Goal: Find specific fact: Find specific fact

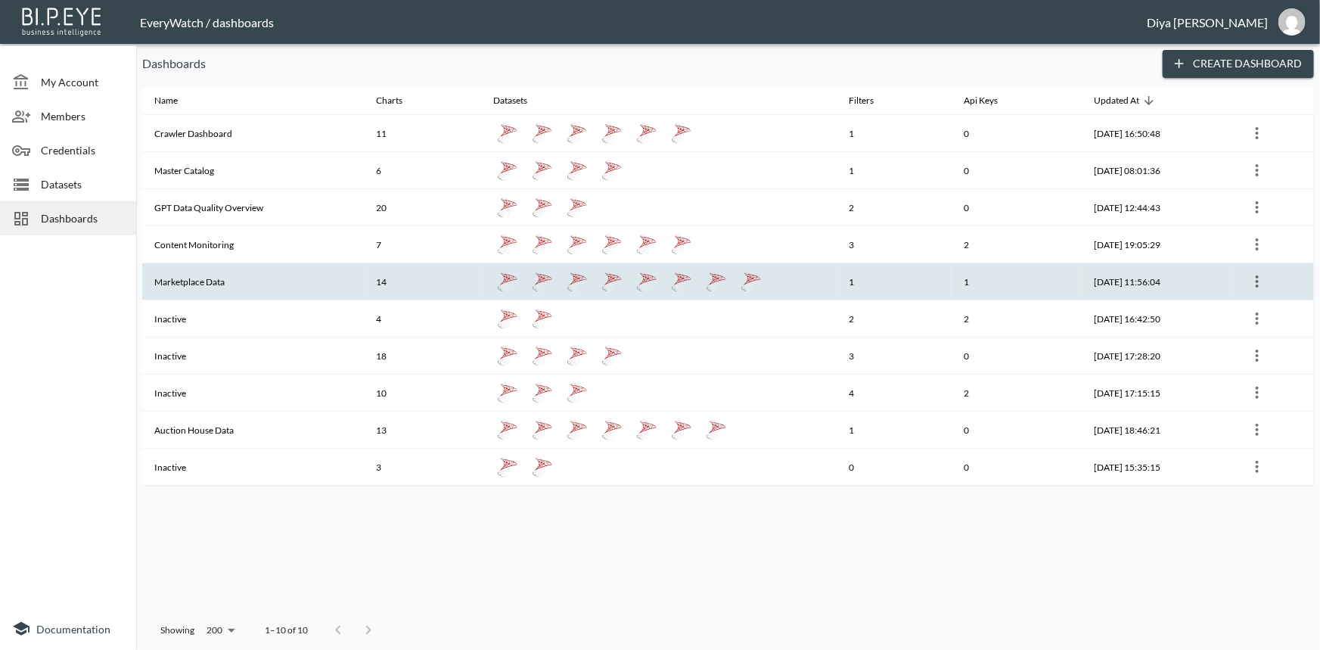
click at [204, 278] on th "Marketplace Data" at bounding box center [253, 281] width 222 height 37
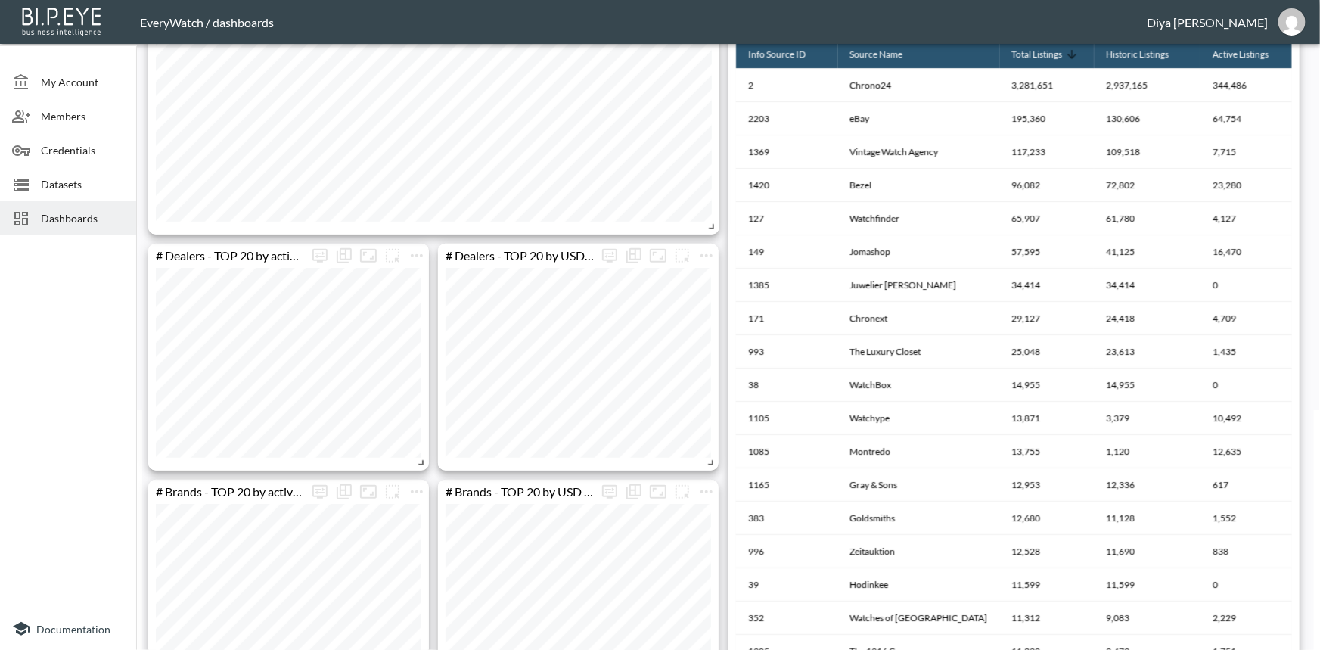
scroll to position [206, 0]
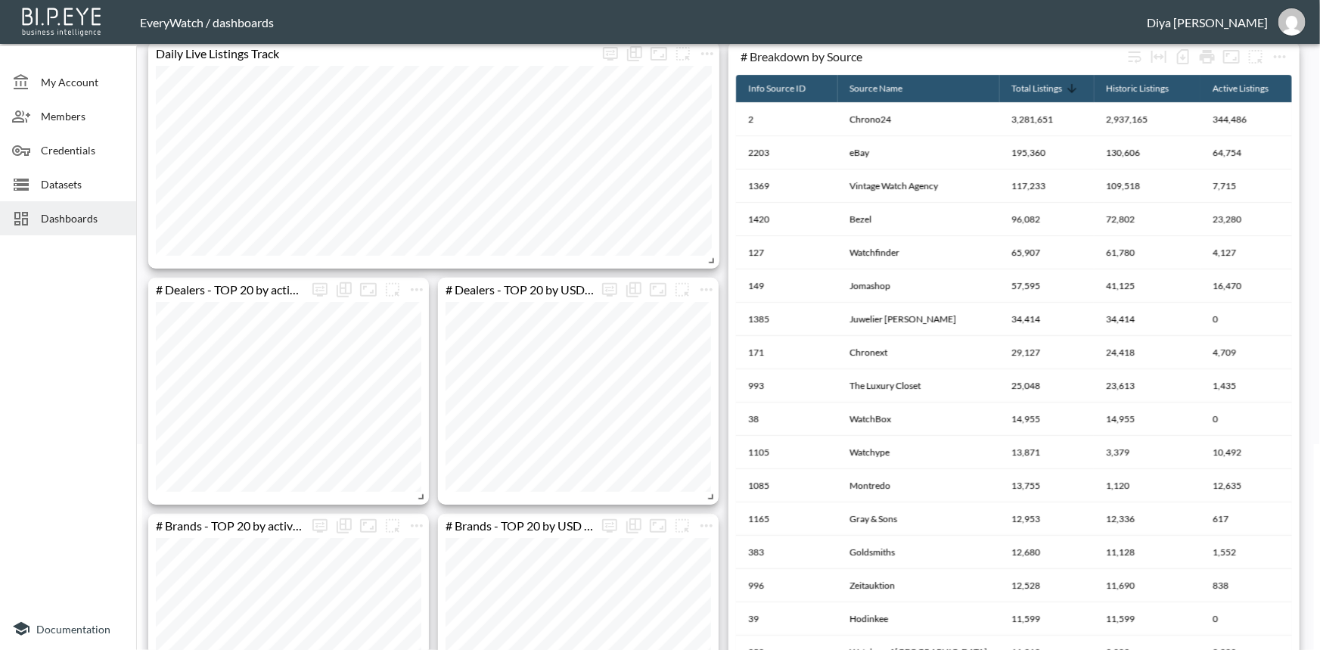
click at [715, 32] on header "EveryWatch / dashboards [PERSON_NAME]" at bounding box center [660, 22] width 1320 height 44
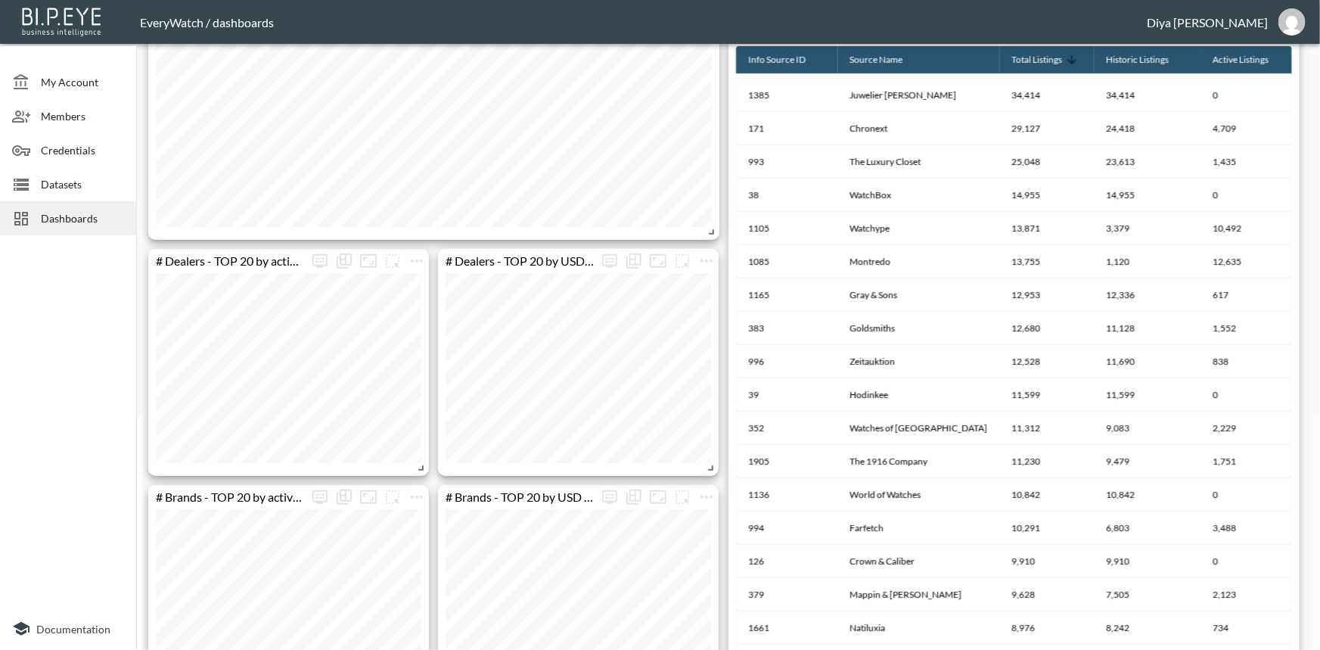
scroll to position [231, 0]
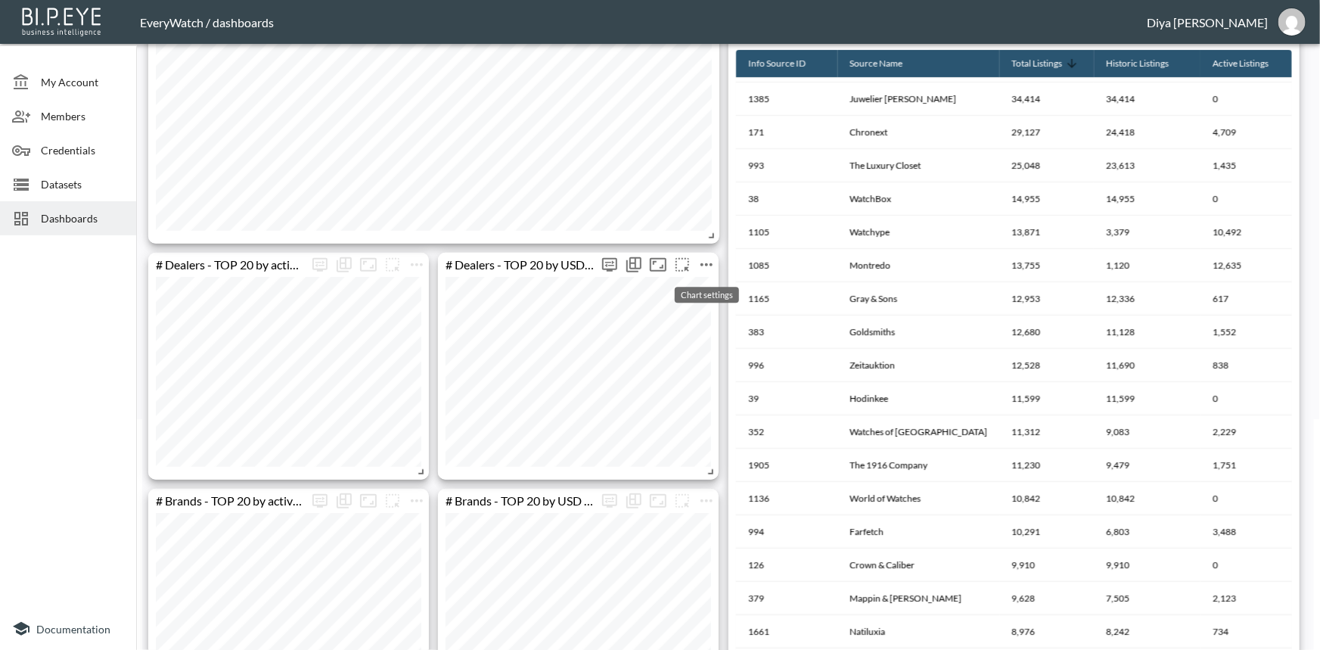
click at [705, 264] on icon "more" at bounding box center [706, 264] width 12 height 3
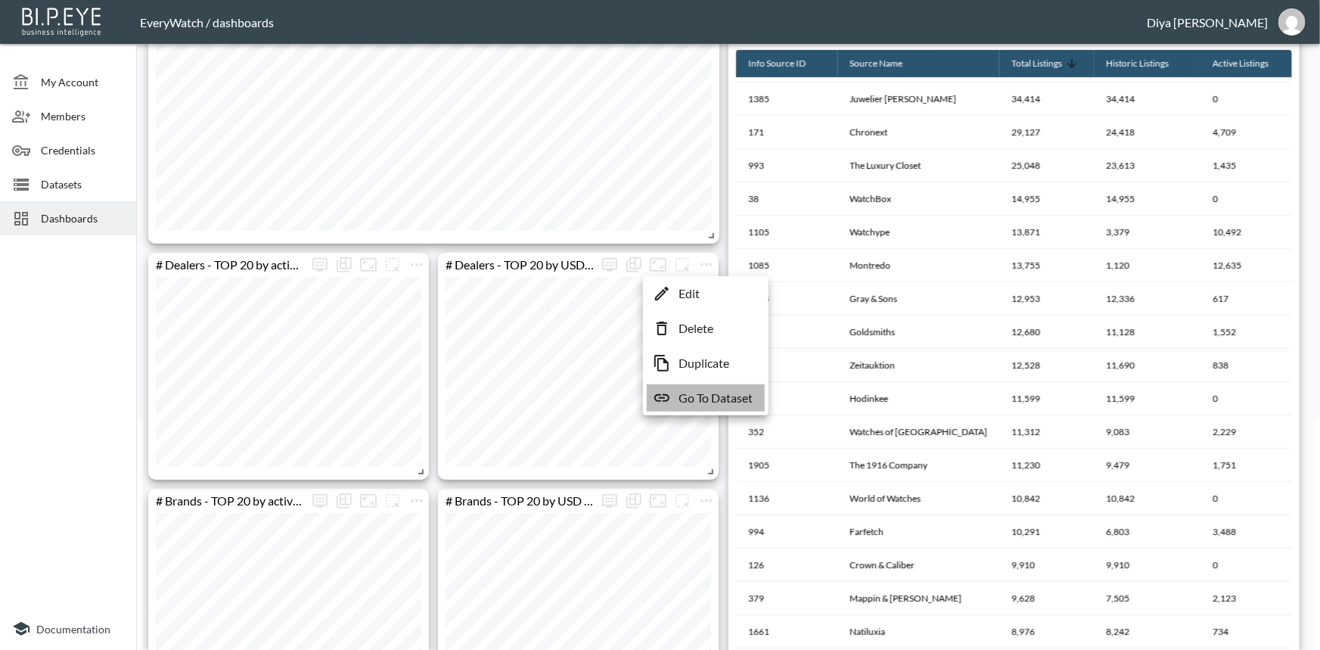
click at [693, 393] on p "Go To Dataset" at bounding box center [715, 398] width 74 height 18
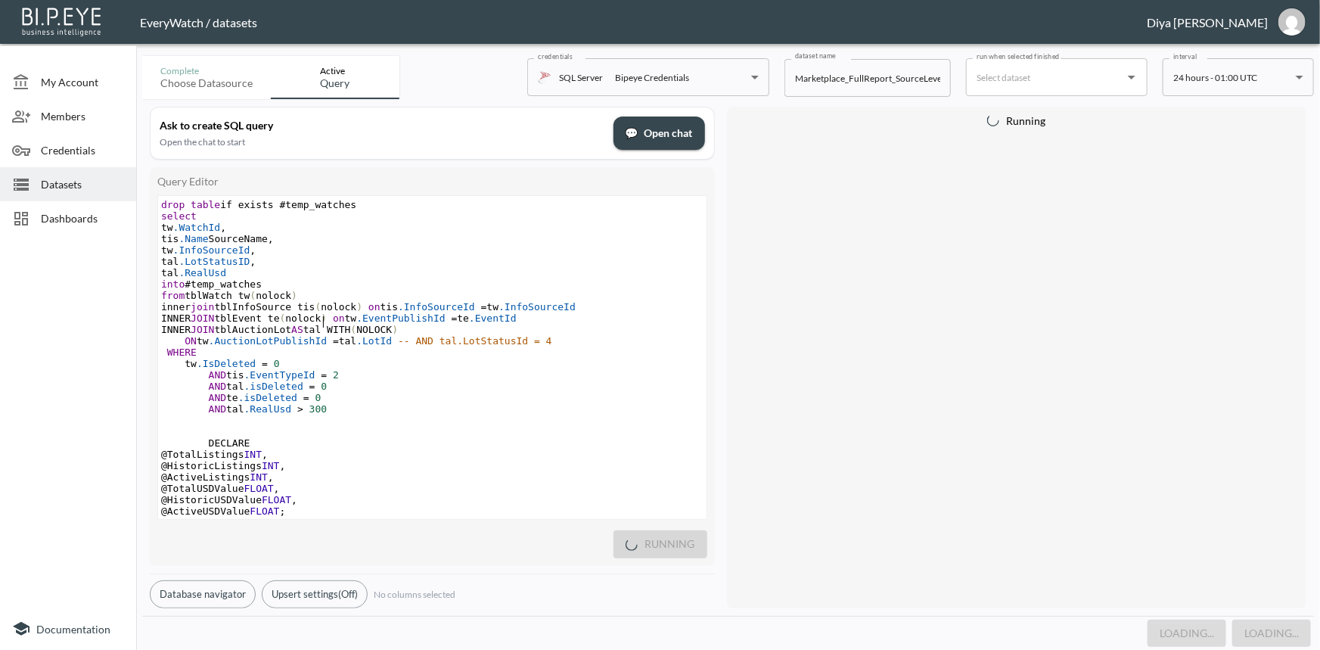
click at [325, 318] on span ")" at bounding box center [324, 317] width 6 height 11
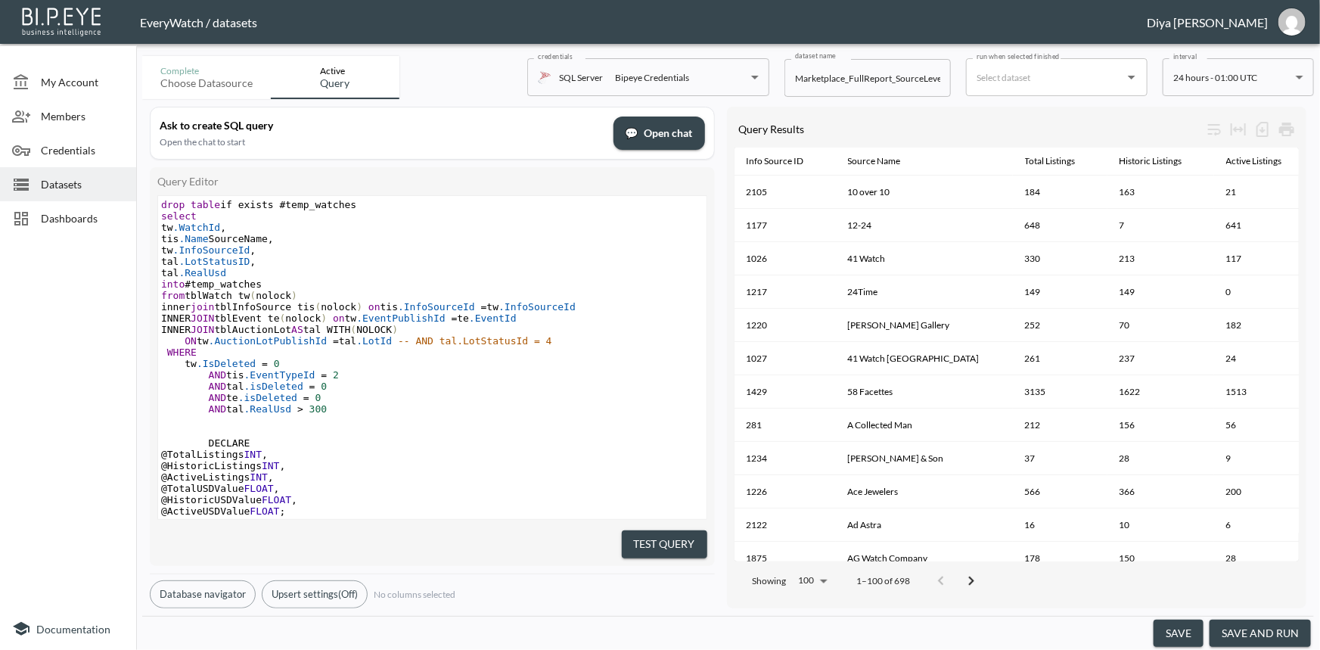
click at [95, 191] on span "Datasets" at bounding box center [82, 184] width 83 height 16
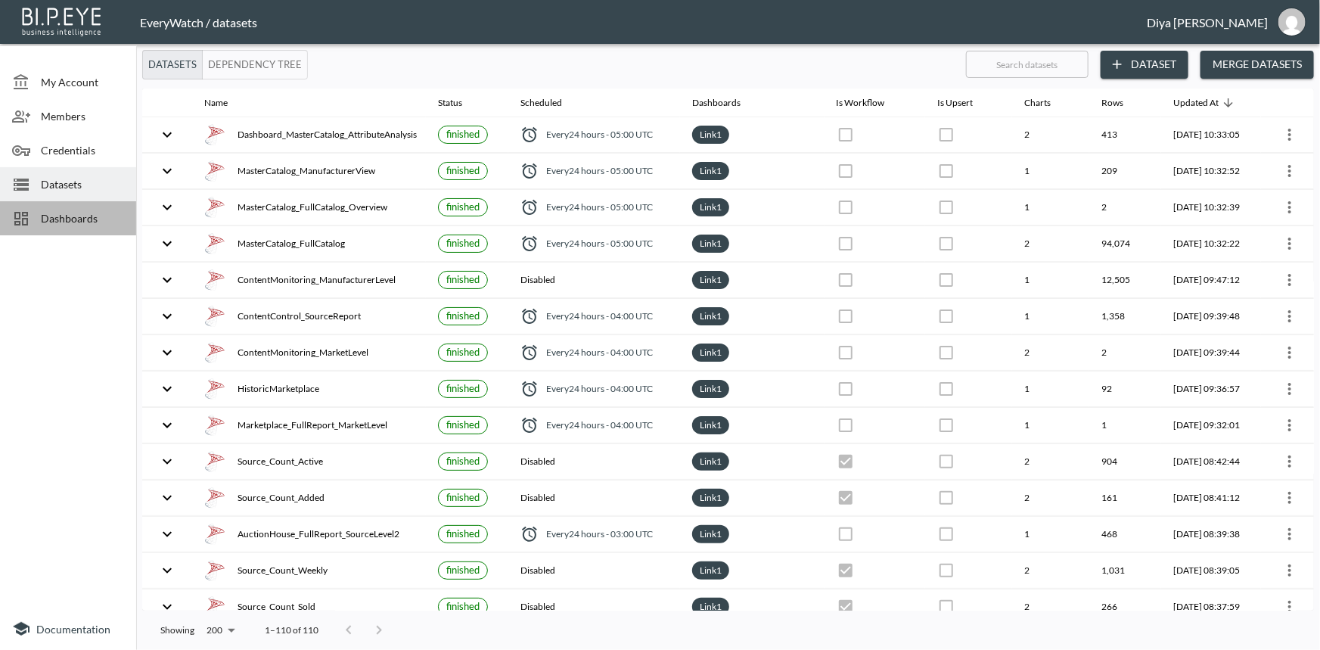
click at [57, 219] on span "Dashboards" at bounding box center [82, 218] width 83 height 16
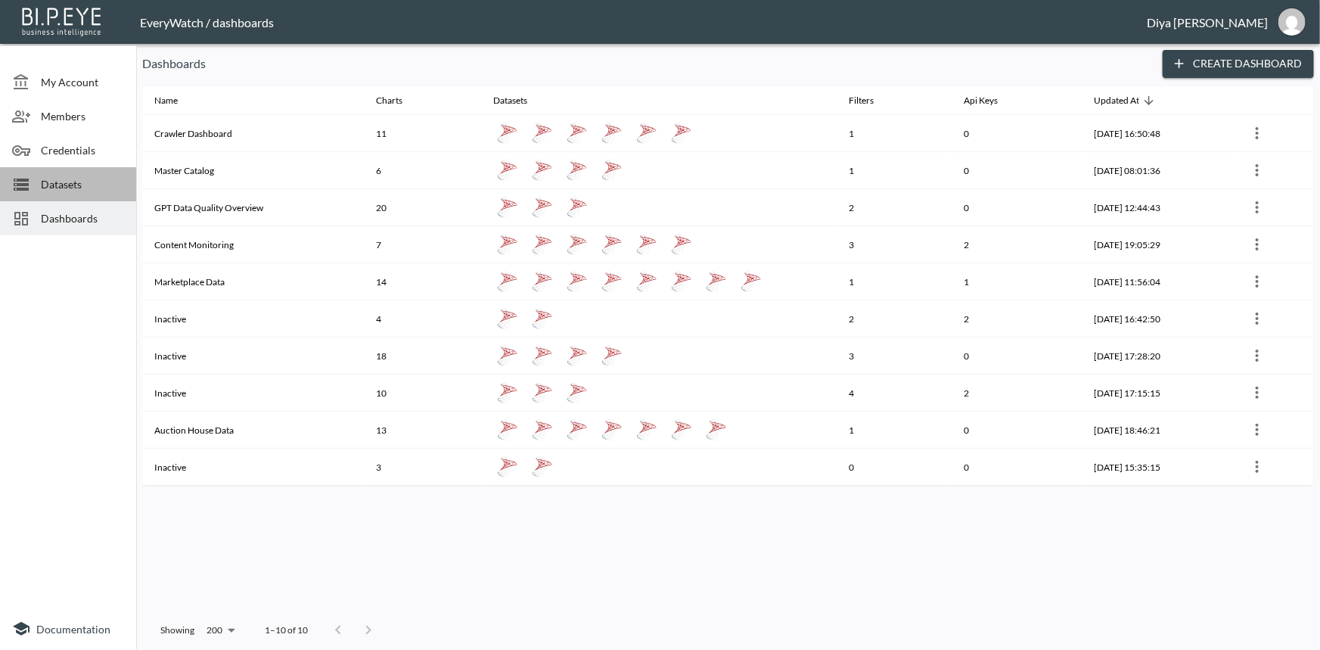
click at [85, 184] on span "Datasets" at bounding box center [82, 184] width 83 height 16
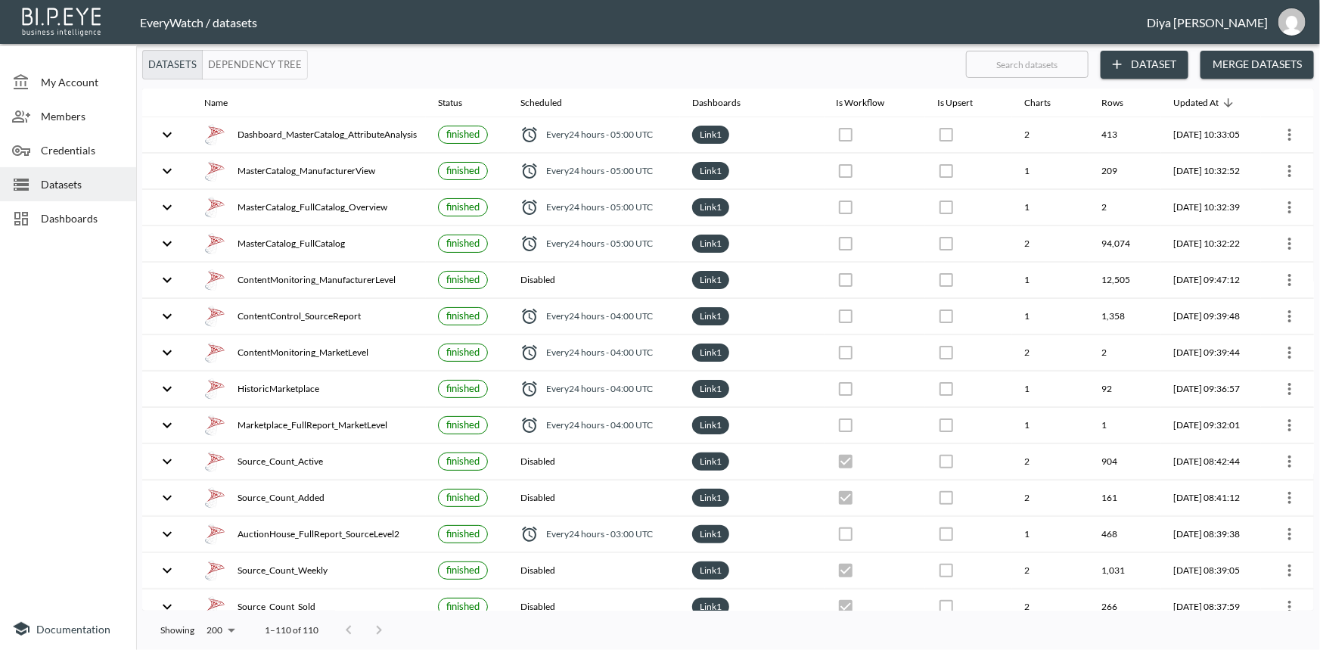
drag, startPoint x: 90, startPoint y: 216, endPoint x: 112, endPoint y: 213, distance: 22.3
click at [90, 217] on span "Dashboards" at bounding box center [82, 218] width 83 height 16
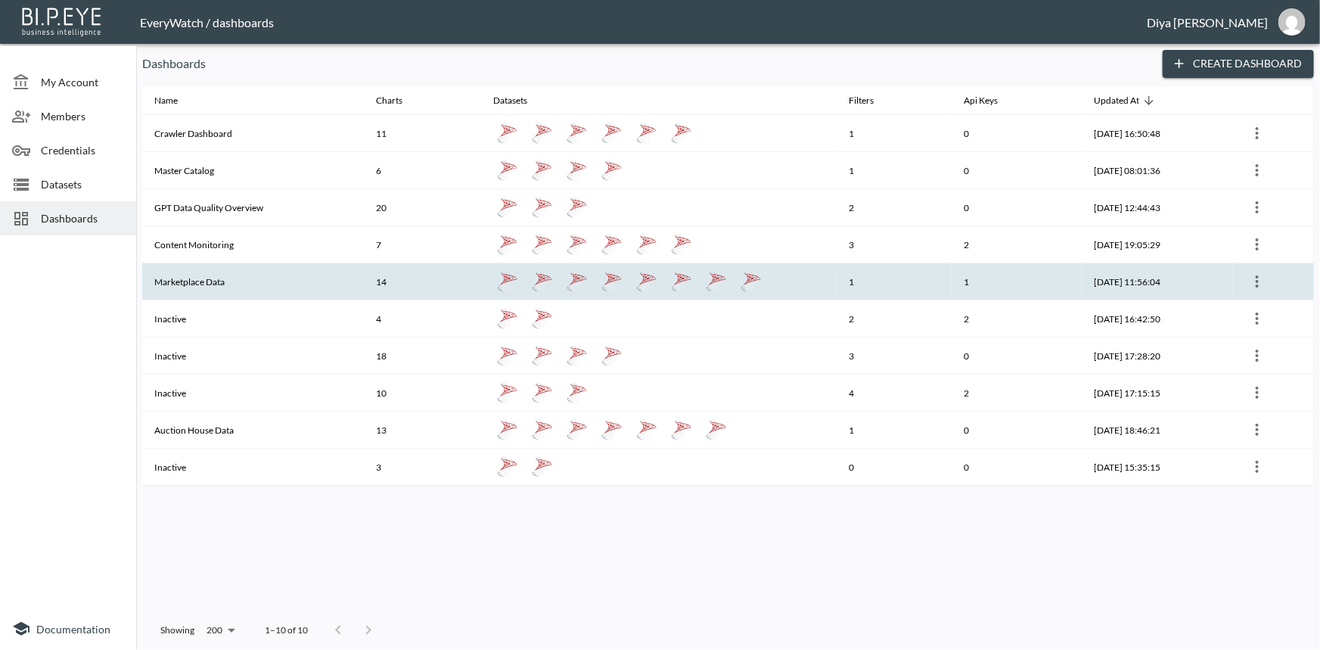
click at [197, 283] on th "Marketplace Data" at bounding box center [253, 281] width 222 height 37
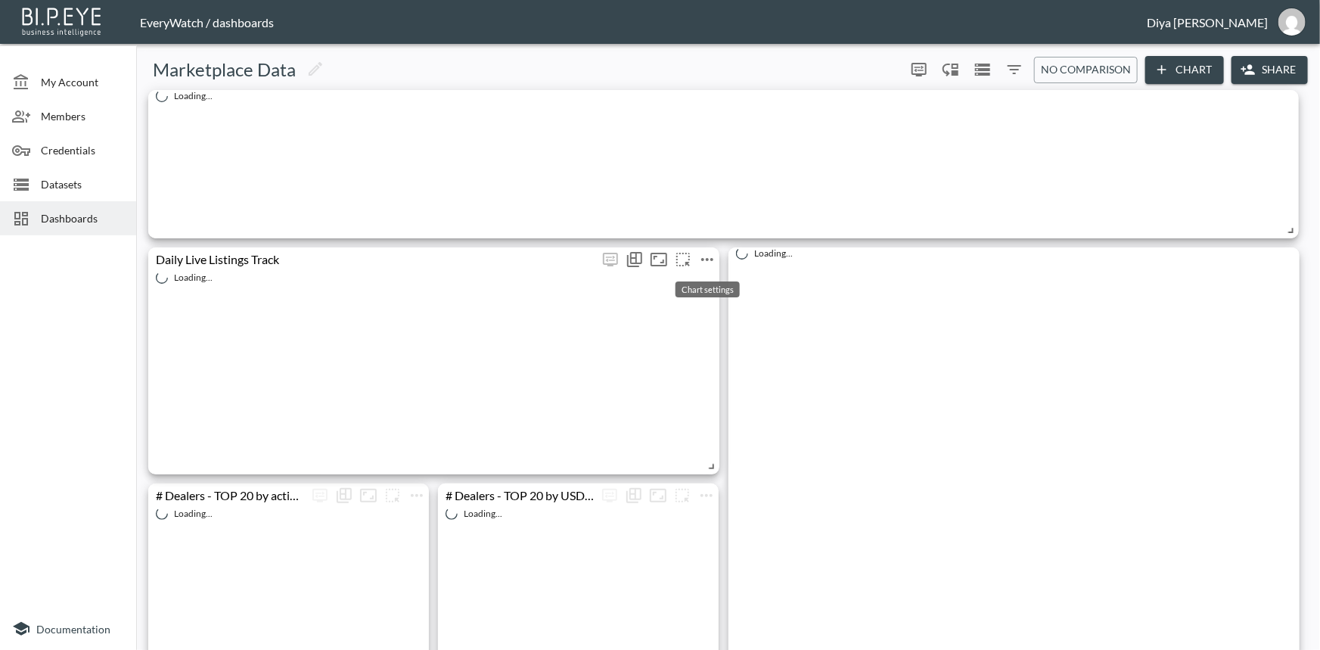
click at [710, 259] on icon "more" at bounding box center [707, 259] width 18 height 18
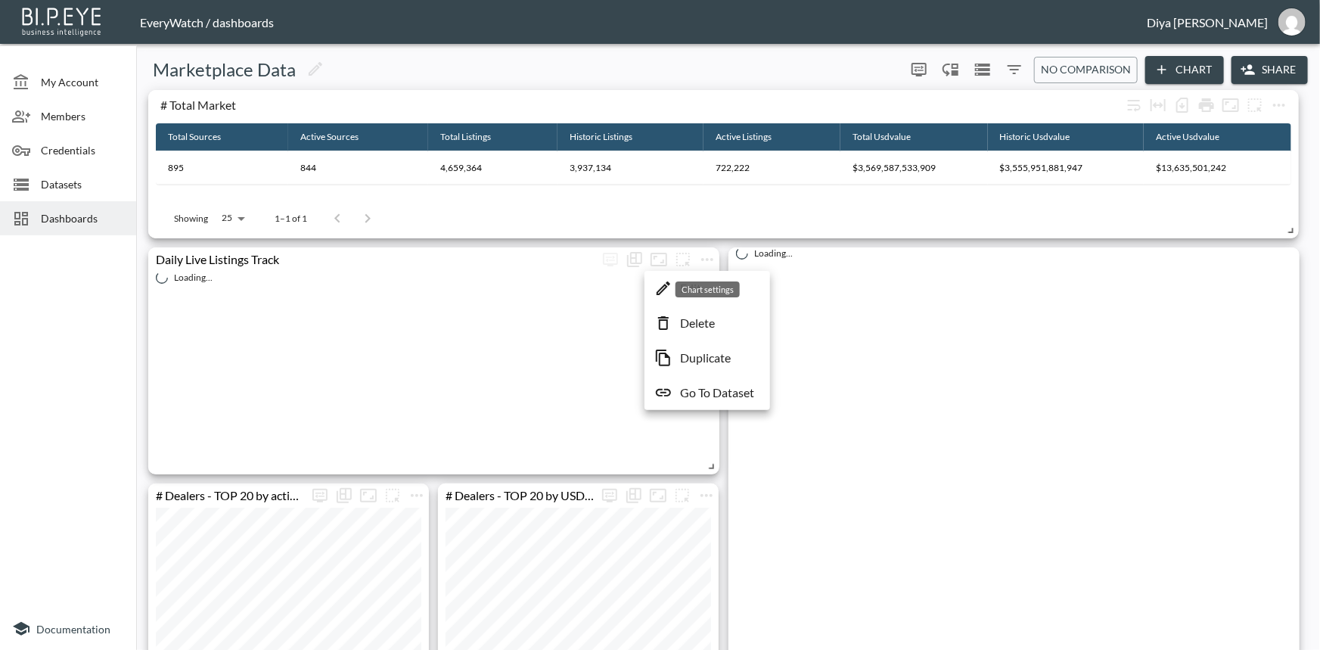
click at [725, 251] on div at bounding box center [660, 325] width 1320 height 650
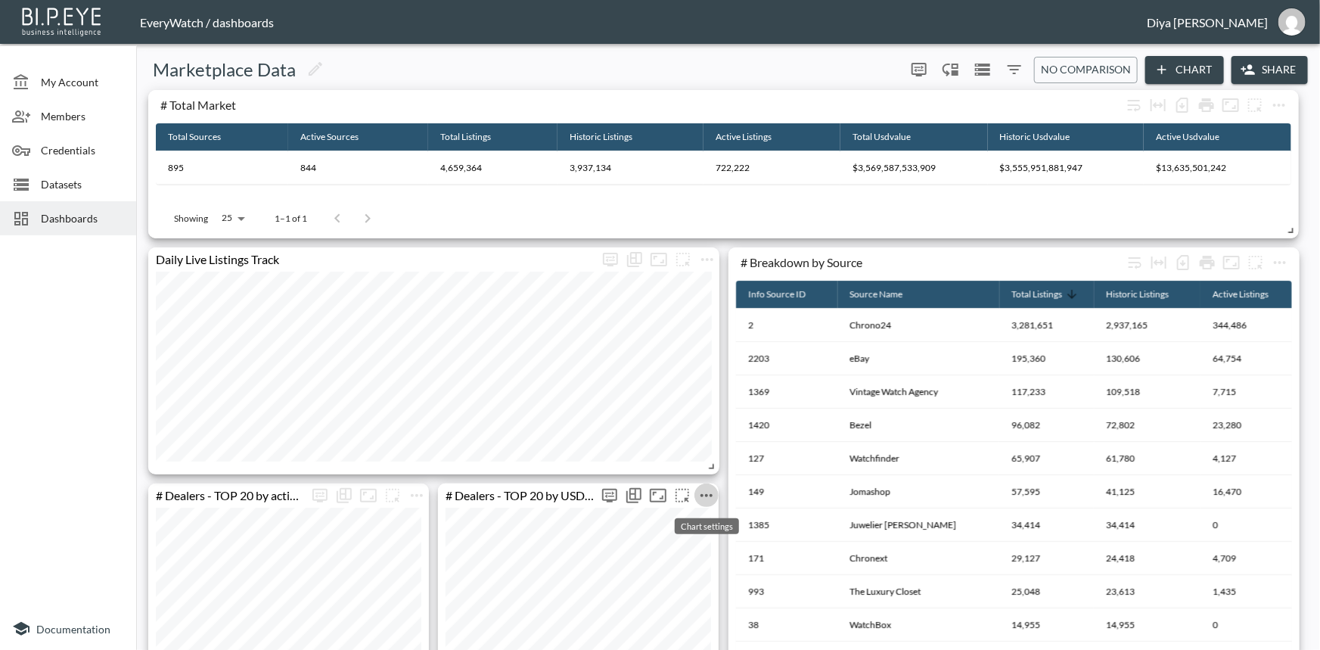
click at [703, 490] on icon "more" at bounding box center [706, 495] width 18 height 18
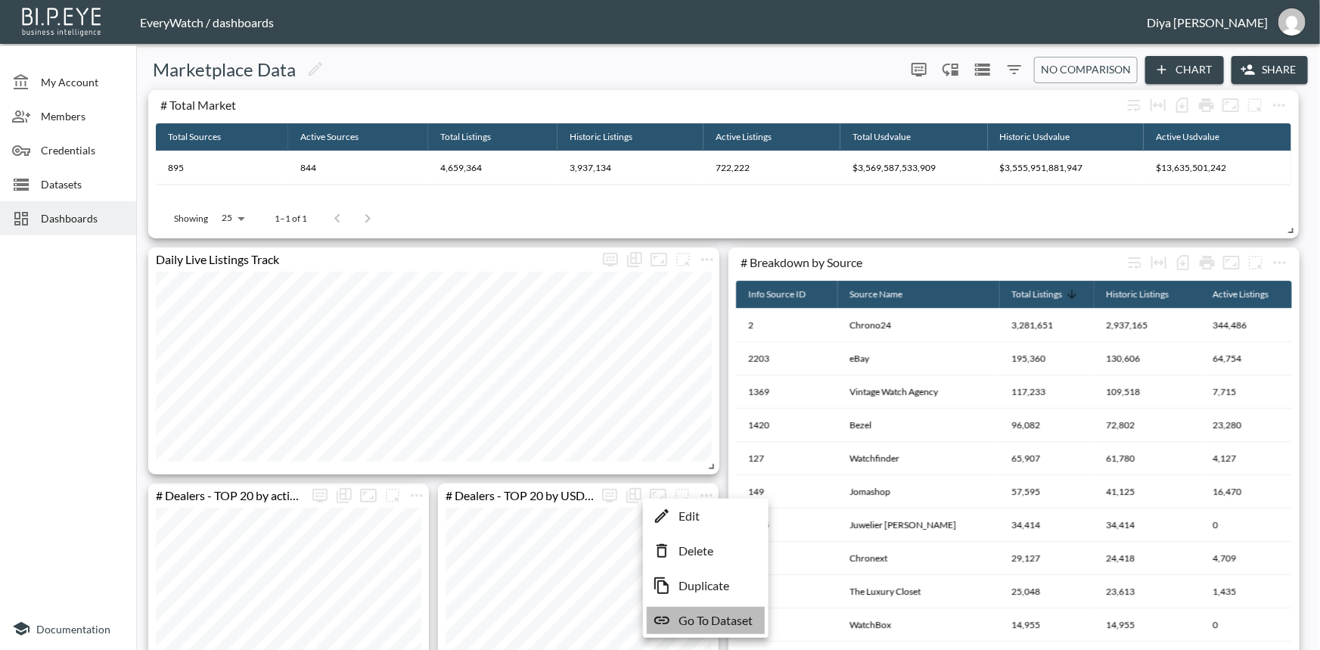
click at [668, 628] on icon at bounding box center [662, 620] width 18 height 18
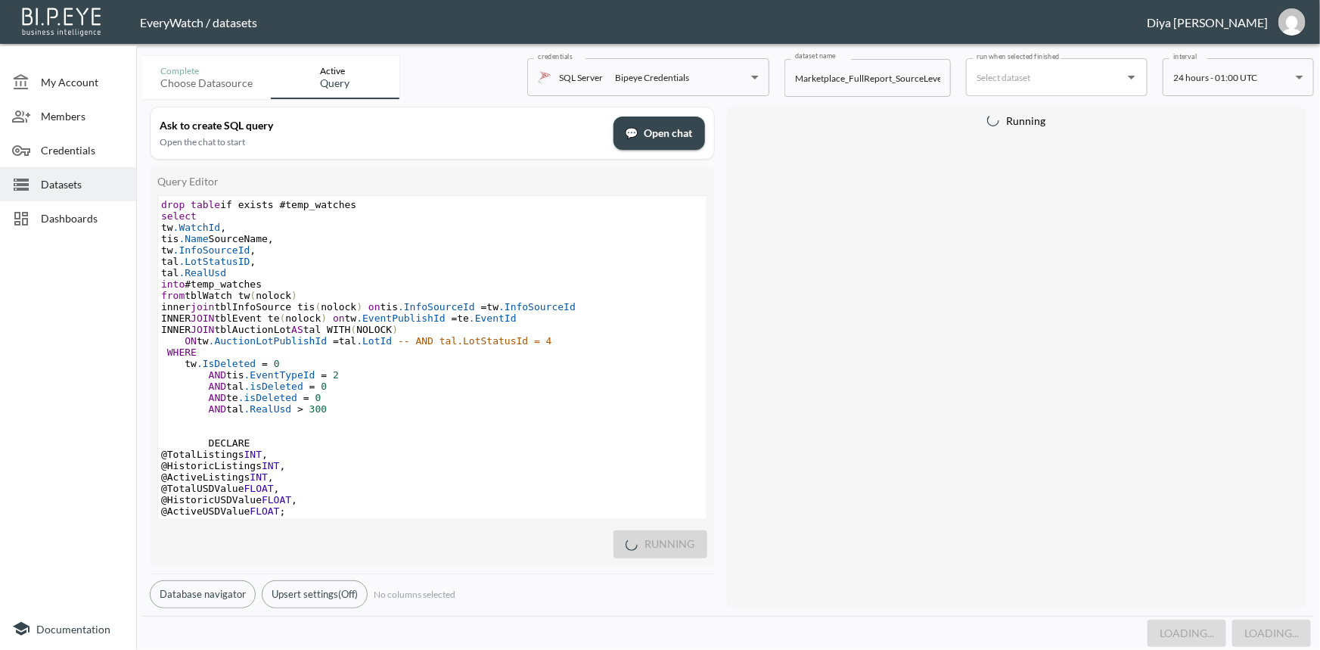
click at [343, 368] on pre "tw .IsDeleted = 0" at bounding box center [432, 363] width 548 height 11
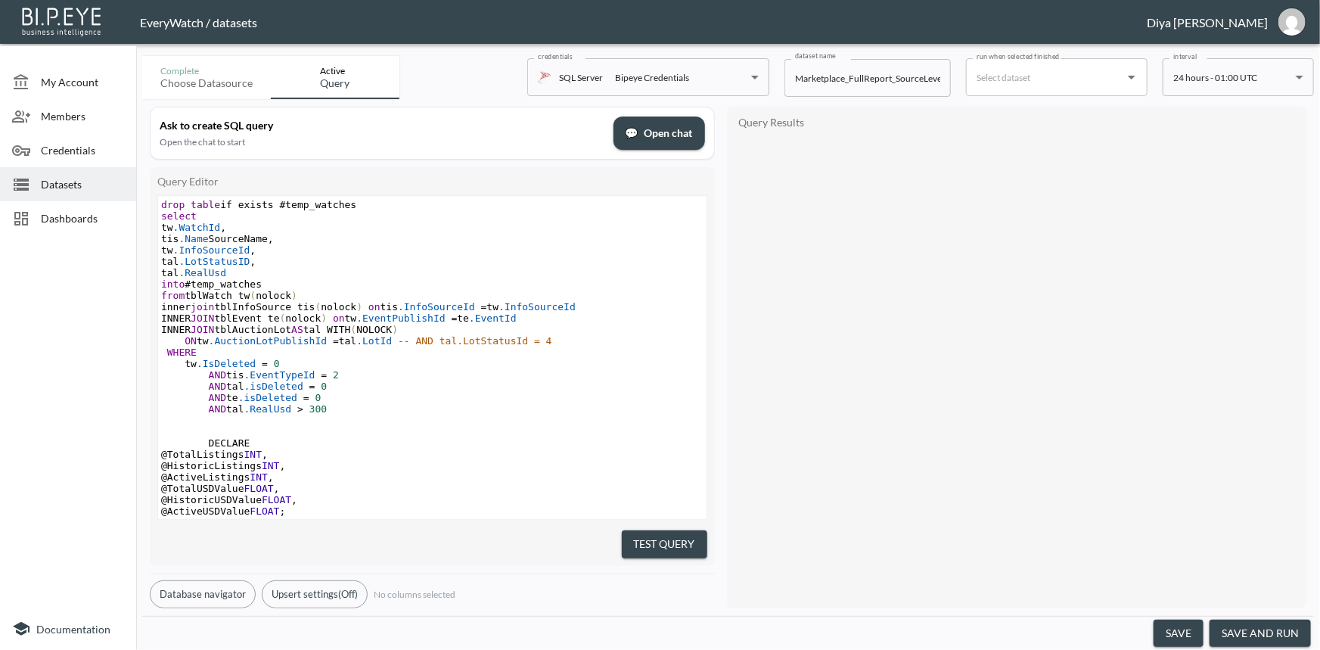
type textarea "drop table if exists #temp_watches select tw.WatchId, [DOMAIN_NAME] SourceName,…"
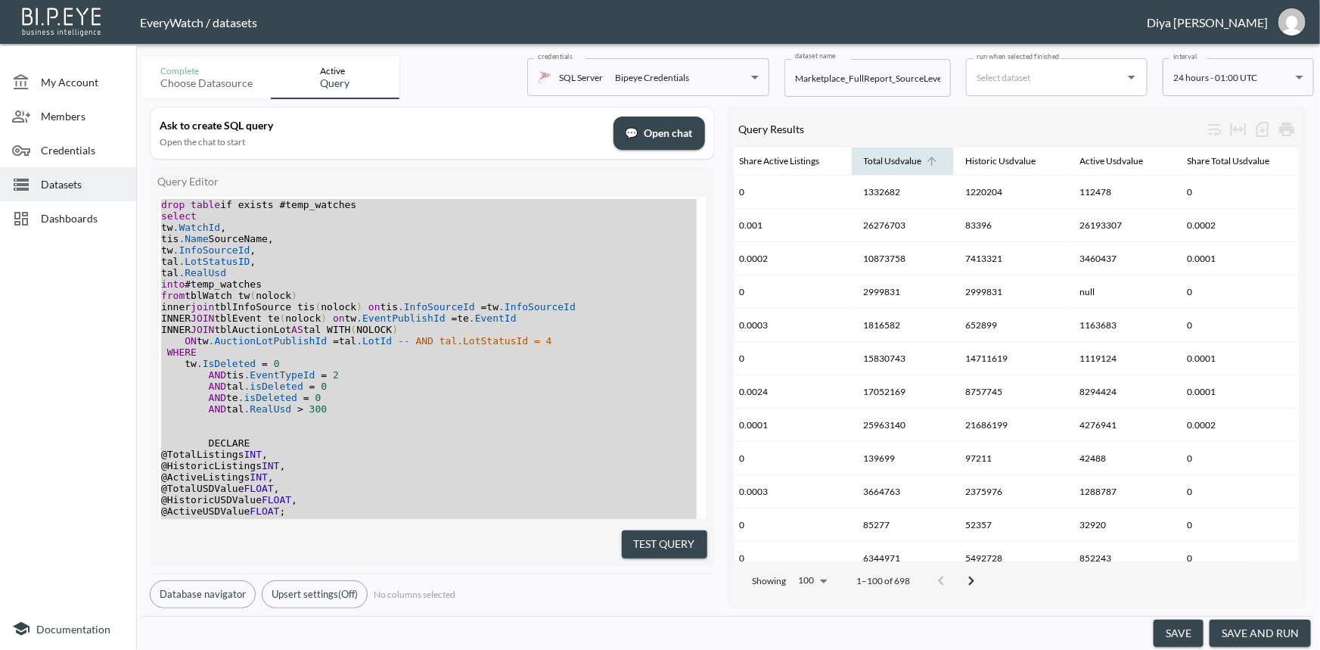
click at [925, 159] on icon at bounding box center [932, 161] width 14 height 14
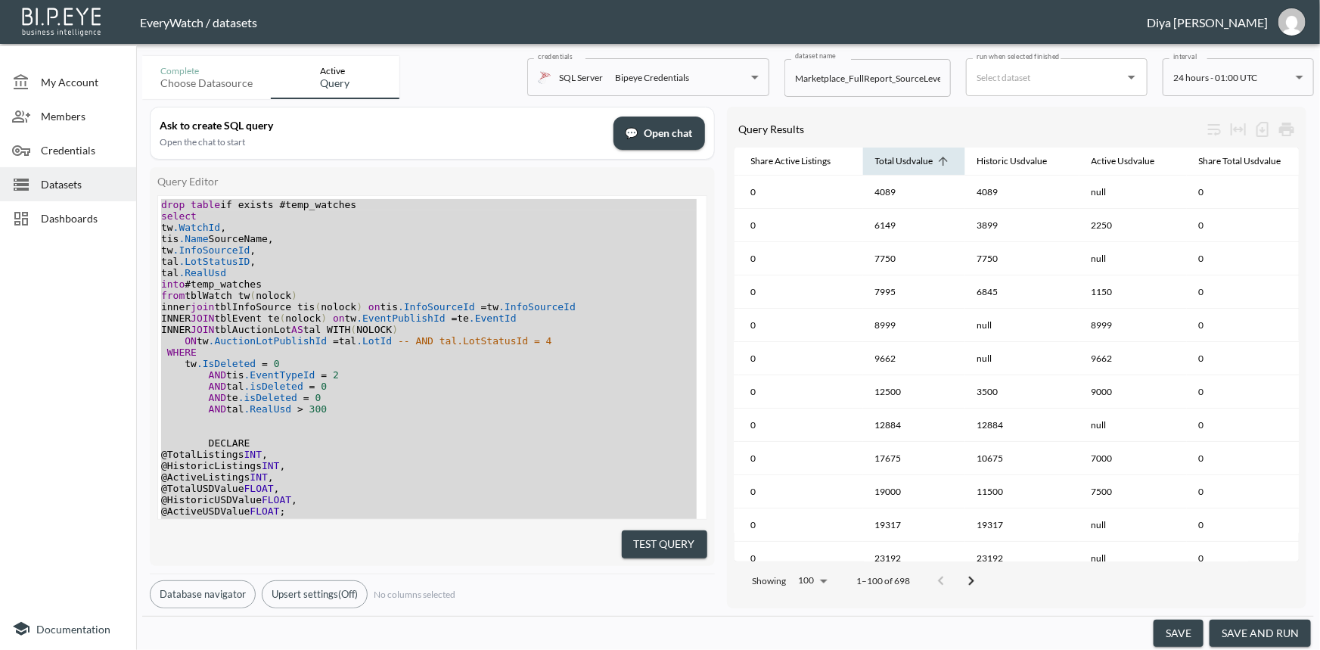
click at [936, 157] on icon at bounding box center [943, 161] width 14 height 14
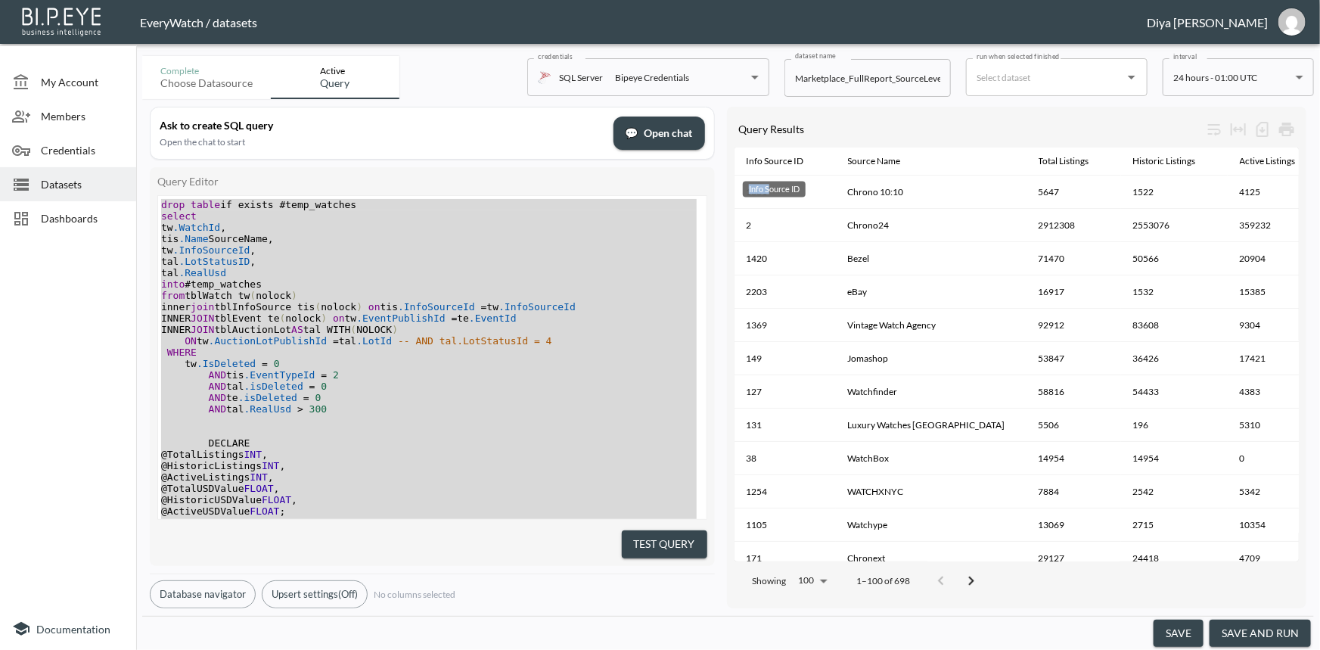
drag, startPoint x: 767, startPoint y: 189, endPoint x: 740, endPoint y: 192, distance: 26.6
click at [741, 192] on div "Info Source ID" at bounding box center [774, 184] width 66 height 28
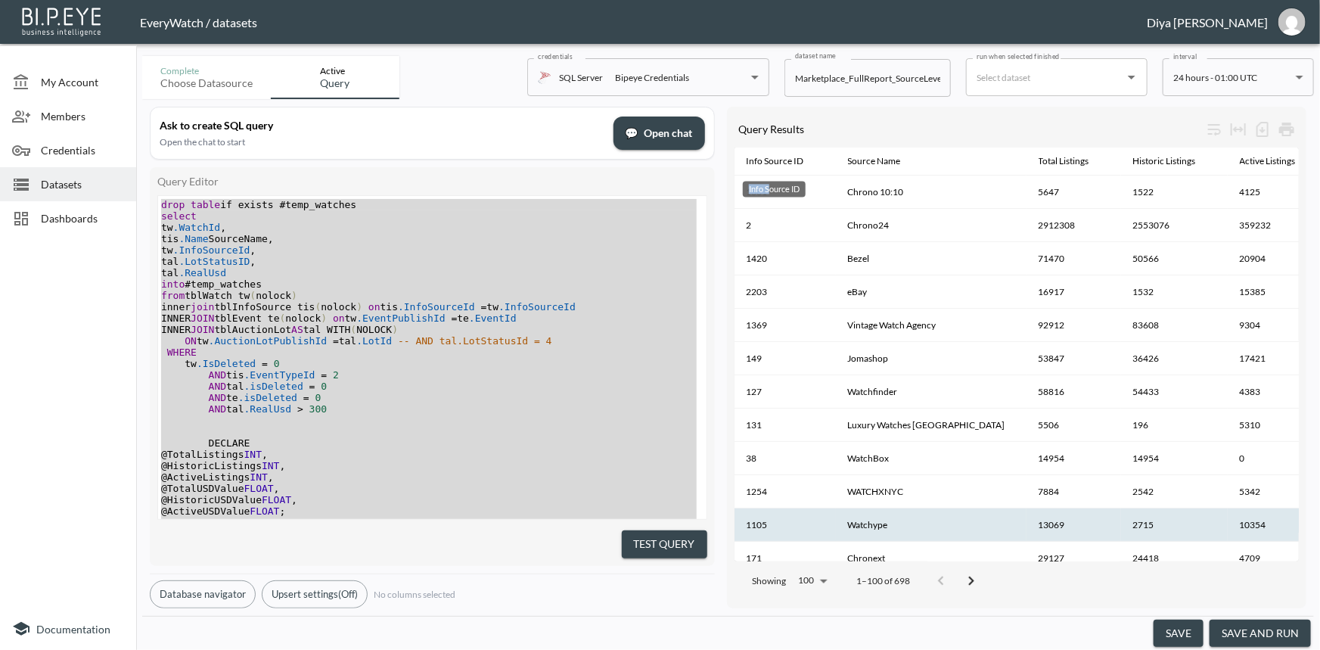
copy div "Info S"
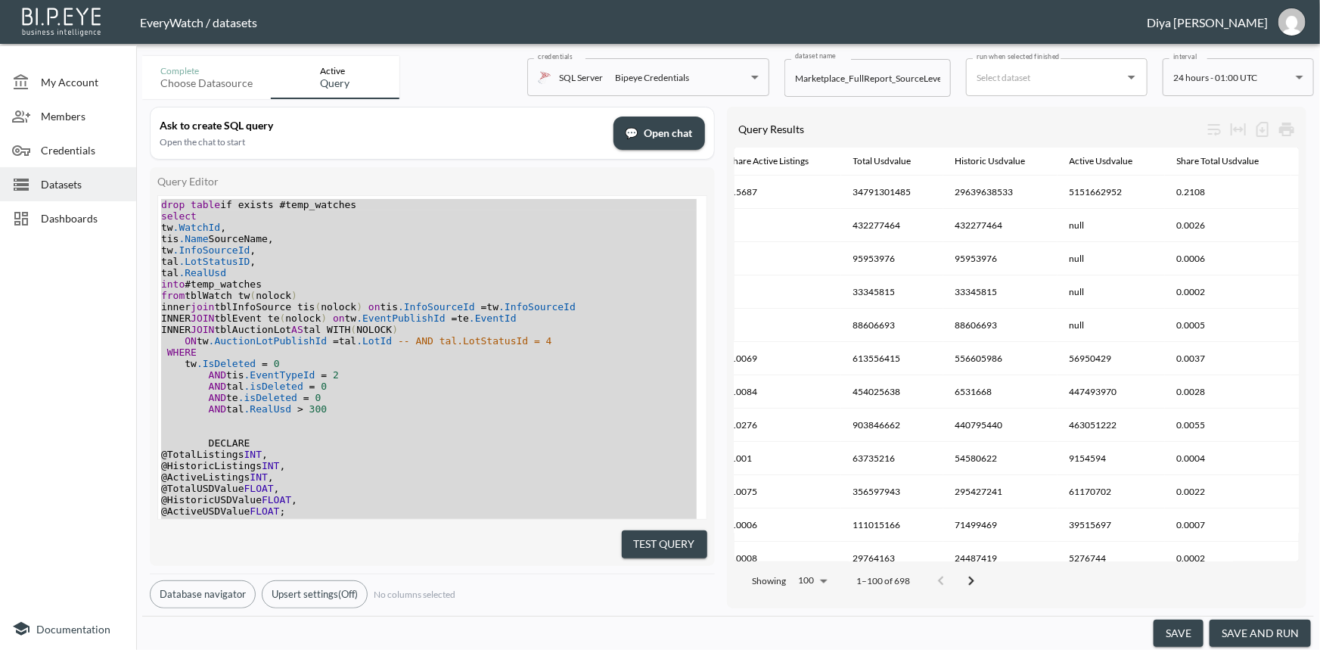
scroll to position [0, 849]
click at [912, 160] on icon at bounding box center [919, 161] width 14 height 14
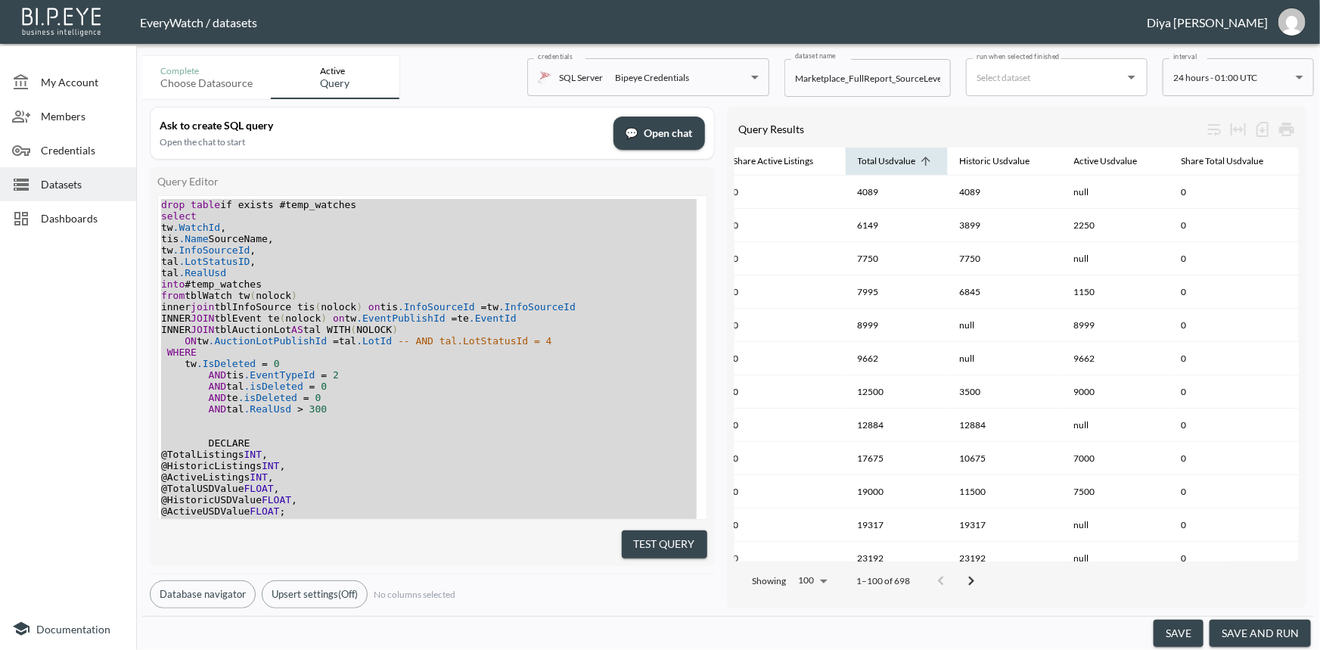
click at [921, 160] on icon at bounding box center [925, 161] width 9 height 9
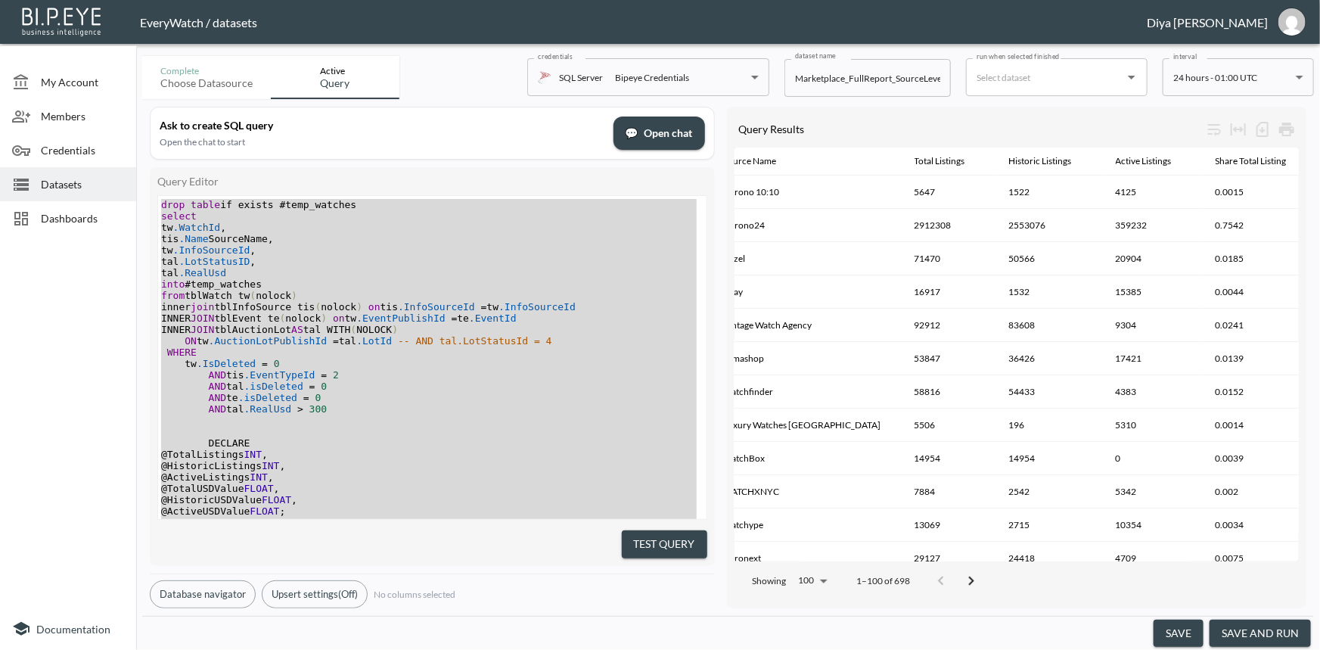
scroll to position [0, 0]
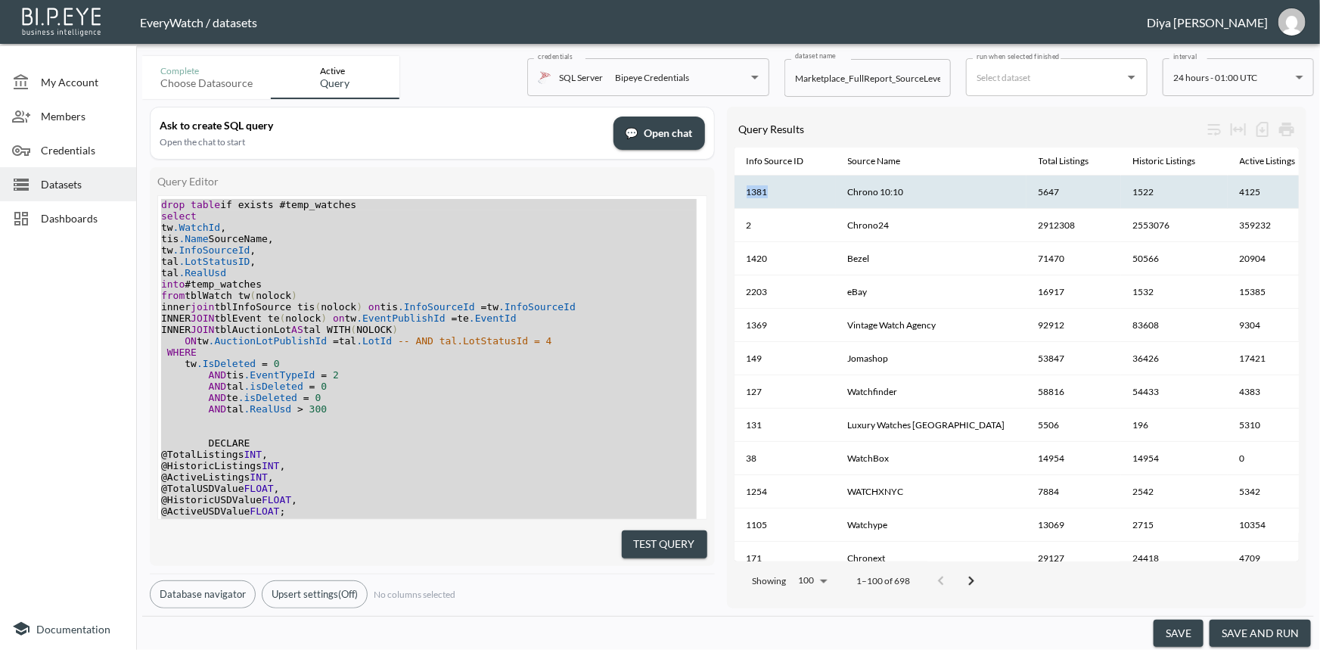
drag, startPoint x: 765, startPoint y: 191, endPoint x: 745, endPoint y: 192, distance: 19.7
click at [745, 192] on th "1381" at bounding box center [784, 191] width 101 height 33
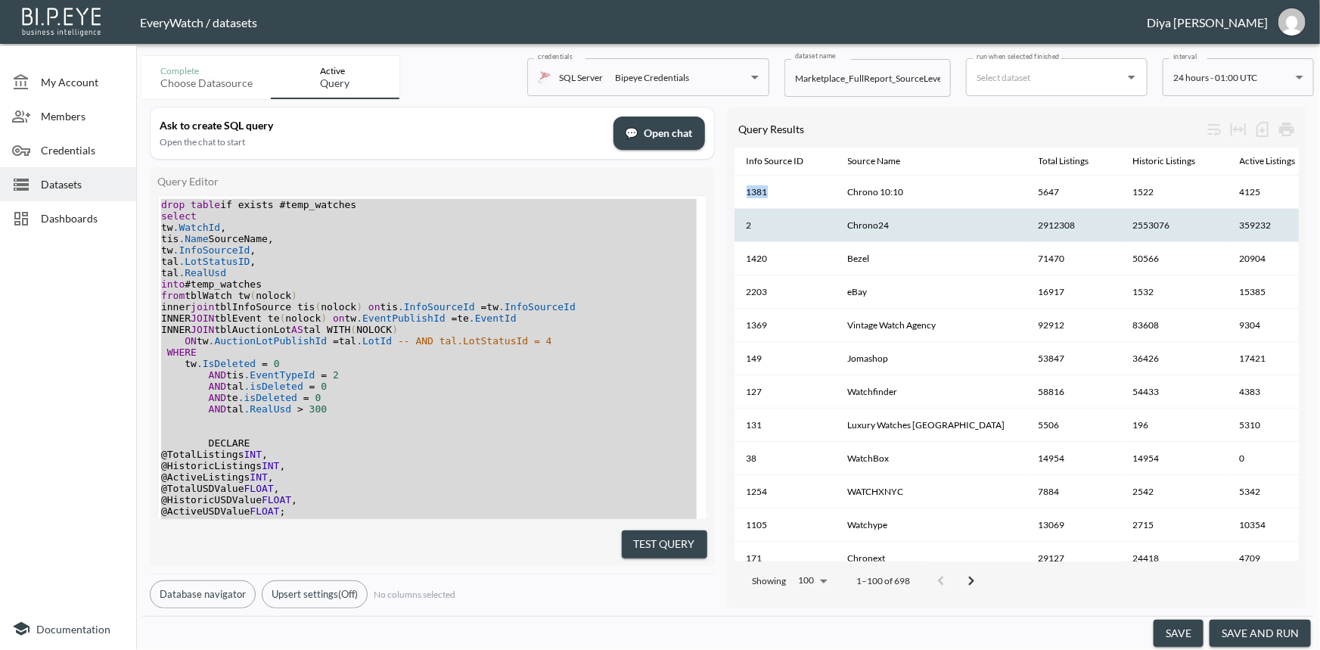
copy th "1381"
